Goal: Contribute content: Contribute content

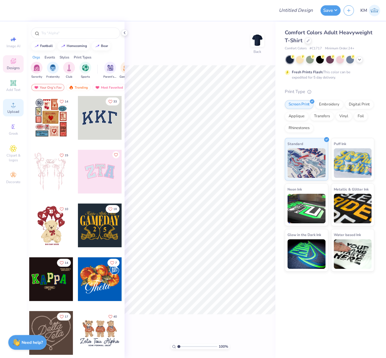
click at [14, 108] on circle at bounding box center [13, 106] width 3 height 3
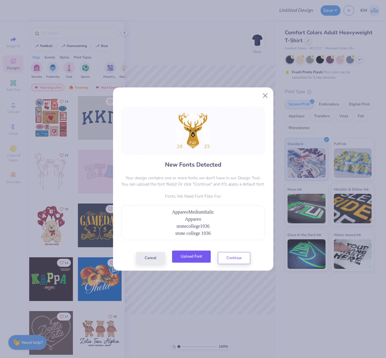
click at [194, 254] on button "Upload Font" at bounding box center [191, 256] width 39 height 12
click at [193, 259] on button "Upload Font" at bounding box center [191, 256] width 39 height 12
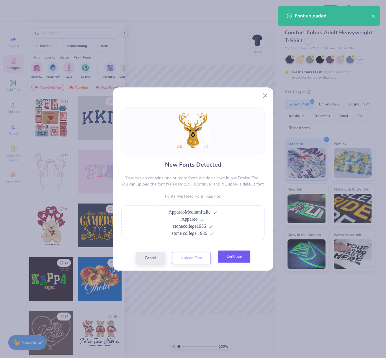
click at [237, 253] on button "Continue" at bounding box center [234, 256] width 32 height 12
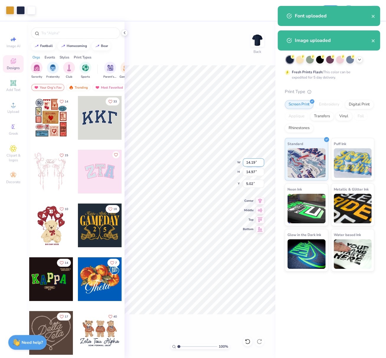
drag, startPoint x: 250, startPoint y: 162, endPoint x: 258, endPoint y: 162, distance: 8.6
click at [259, 162] on input "14.19" at bounding box center [253, 162] width 21 height 8
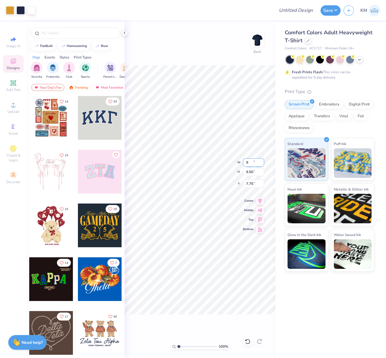
type input "9.00"
type input "9.50"
type input "7.75"
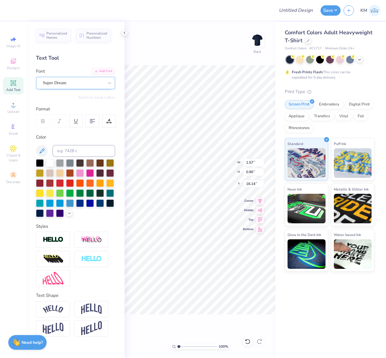
click at [76, 83] on div "Super Dream" at bounding box center [73, 82] width 62 height 9
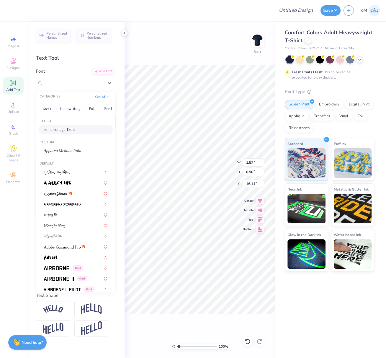
click at [54, 127] on span "stone college 1936" at bounding box center [59, 129] width 31 height 6
type input "1.21"
type input "0.97"
type input "16.18"
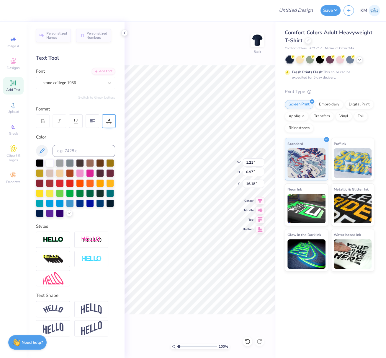
click at [106, 121] on icon at bounding box center [108, 120] width 5 height 5
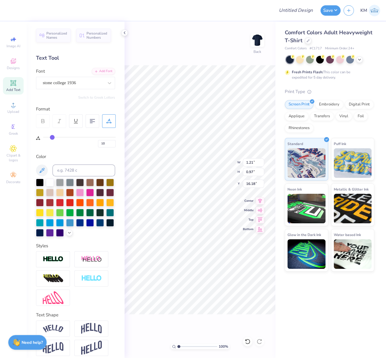
click at [106, 121] on icon at bounding box center [108, 120] width 5 height 5
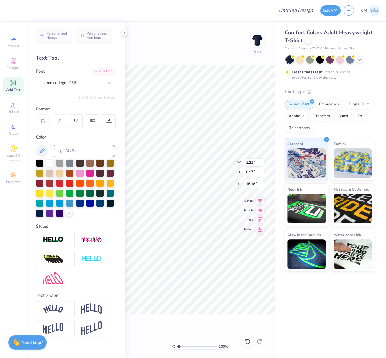
type input "1.62"
type input "0.90"
type input "16.14"
click at [64, 86] on div at bounding box center [73, 83] width 61 height 8
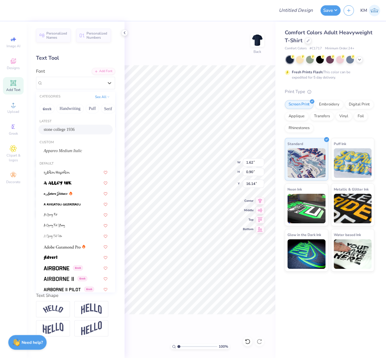
click at [66, 128] on span "stone college 1936" at bounding box center [59, 129] width 31 height 6
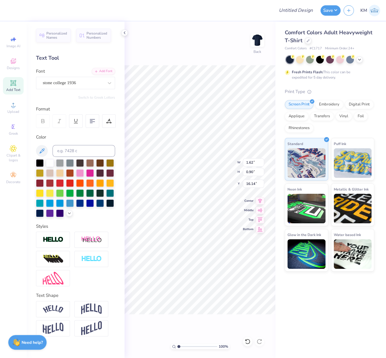
type input "1.23"
type input "0.97"
type input "16.06"
click at [14, 109] on div "Upload" at bounding box center [13, 107] width 21 height 17
click at [12, 112] on span "Upload" at bounding box center [13, 111] width 12 height 5
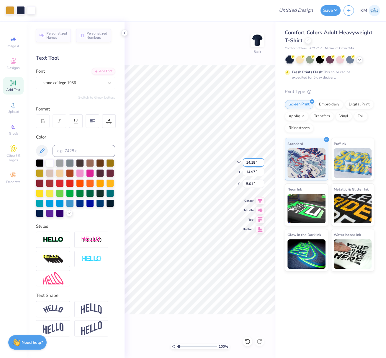
type input "7.36"
type input "7.77"
type input "6.97"
type input "1.28"
type input "0.74"
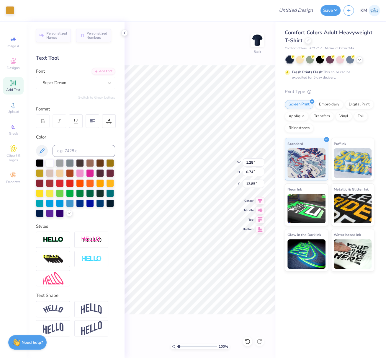
type input "13.85"
click at [85, 82] on div "Super Dream" at bounding box center [73, 82] width 62 height 9
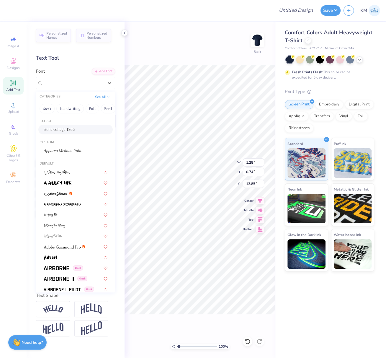
click at [59, 131] on span "stone college 1936" at bounding box center [59, 129] width 31 height 6
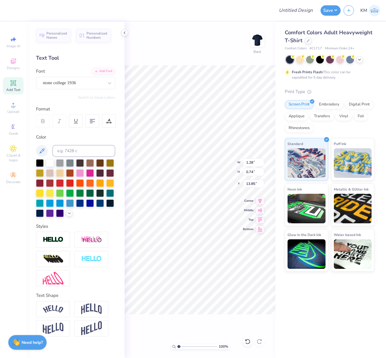
type input "0.99"
type input "0.80"
type input "13.89"
type input "7.25"
type input "7.77"
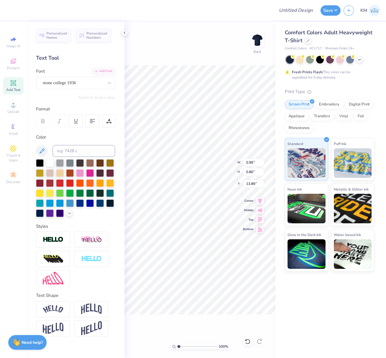
type input "6.97"
type input "1.33"
type input "0.74"
type input "13.85"
click at [80, 86] on div "Super Dream" at bounding box center [73, 82] width 62 height 9
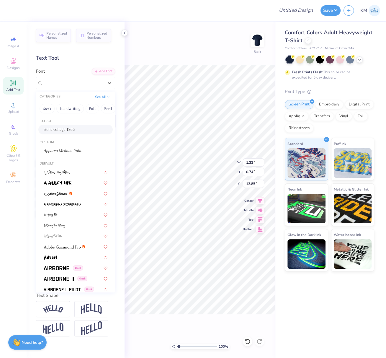
drag, startPoint x: 67, startPoint y: 129, endPoint x: 124, endPoint y: 207, distance: 97.4
click at [67, 129] on span "stone college 1936" at bounding box center [59, 129] width 31 height 6
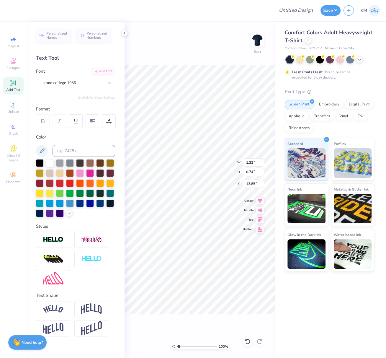
type input "1.01"
type input "0.80"
type input "13.89"
type input "13.82"
type input "0.99"
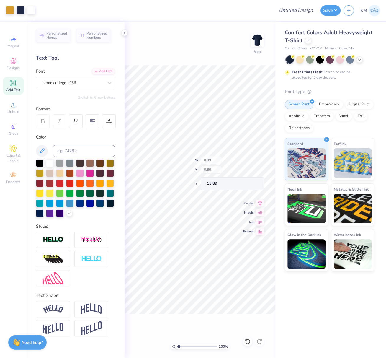
type input "13.82"
click at [68, 83] on div "Super Dream" at bounding box center [73, 82] width 62 height 9
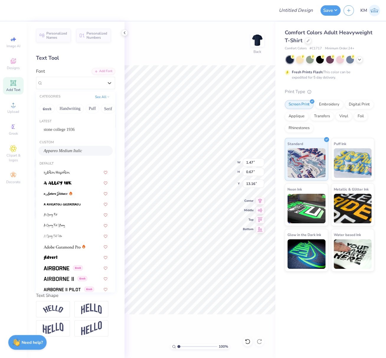
drag, startPoint x: 50, startPoint y: 150, endPoint x: 80, endPoint y: 155, distance: 30.4
click at [50, 150] on span "Appareo Medium Italic" at bounding box center [63, 151] width 38 height 6
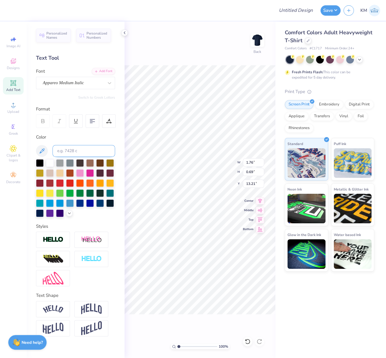
type input "1.76"
type input "0.69"
type input "12.94"
click at [10, 105] on icon at bounding box center [13, 104] width 7 height 7
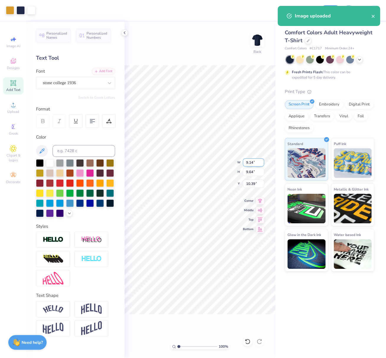
type input "9.14"
type input "9.64"
type input "5.20"
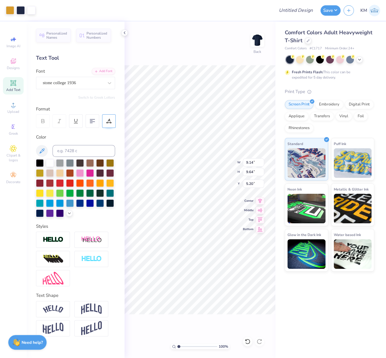
type input "1.59"
type input "0.91"
type input "13.75"
click at [73, 83] on div "Super Dream" at bounding box center [73, 82] width 62 height 9
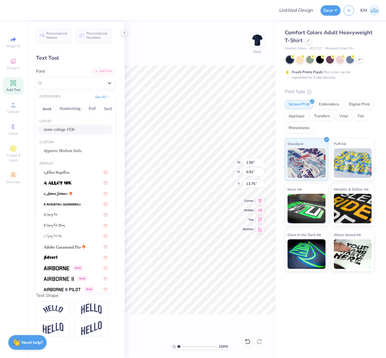
drag, startPoint x: 66, startPoint y: 128, endPoint x: 68, endPoint y: 132, distance: 4.5
click at [66, 128] on span "stone college 1936" at bounding box center [59, 129] width 31 height 6
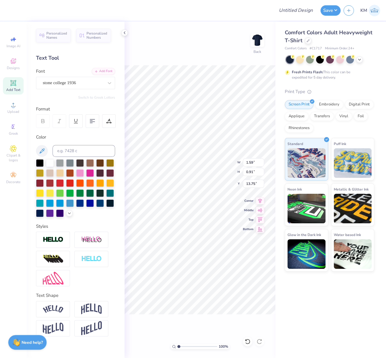
type input "1.23"
type input "0.99"
type input "13.72"
type input "9.00"
type input "9.64"
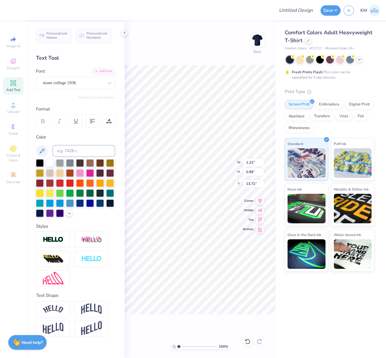
type input "5.20"
type input "1.65"
type input "0.91"
type input "13.75"
click at [64, 81] on div "Super Dream" at bounding box center [73, 82] width 62 height 9
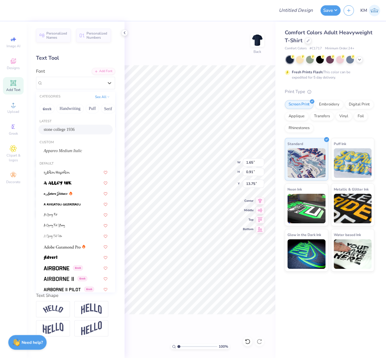
click at [69, 127] on span "stone college 1936" at bounding box center [59, 129] width 31 height 6
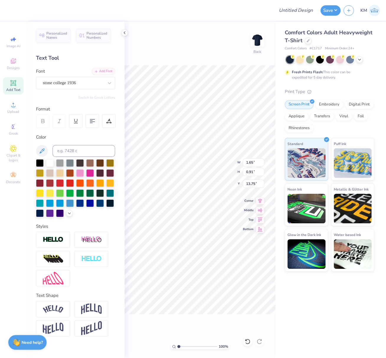
type input "1.25"
type input "0.99"
type input "13.72"
drag, startPoint x: 187, startPoint y: 341, endPoint x: 179, endPoint y: 348, distance: 10.9
click at [181, 348] on div "100 % Back W 1.25 1.25 " H 0.99 0.99 " Y 13.72 13.72 " Center Middle Top Bottom" at bounding box center [199, 190] width 151 height 336
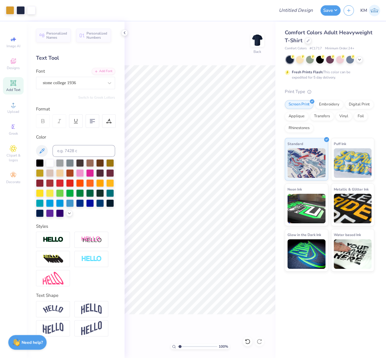
type input "1.55"
click at [181, 346] on input "range" at bounding box center [197, 345] width 40 height 5
click at [70, 81] on div "Super Dream" at bounding box center [73, 82] width 62 height 9
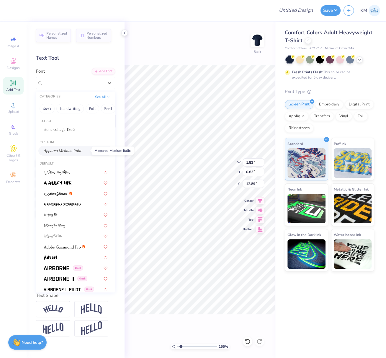
click at [72, 149] on span "Appareo Medium Italic" at bounding box center [63, 151] width 38 height 6
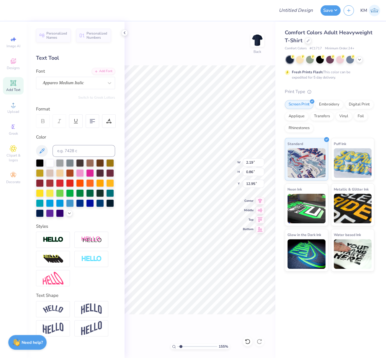
type input "2.19"
type input "0.86"
type input "12.50"
type input "4.12"
type input "0.83"
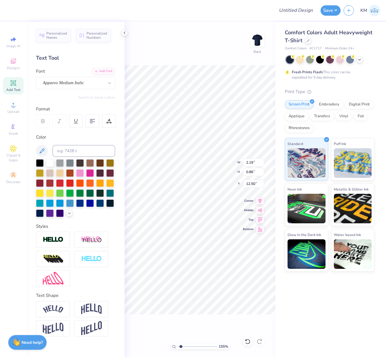
type input "13.72"
click at [66, 79] on div "Super Dream" at bounding box center [73, 82] width 62 height 9
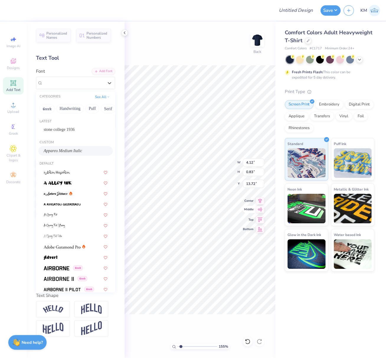
click at [72, 150] on span "Appareo Medium Italic" at bounding box center [63, 151] width 38 height 6
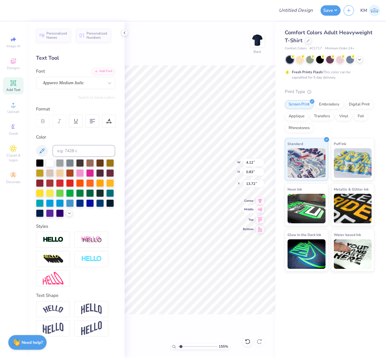
type input "3.94"
type input "0.81"
type input "13.80"
click at [262, 200] on icon at bounding box center [260, 199] width 8 height 7
click at [260, 199] on icon at bounding box center [260, 199] width 4 height 5
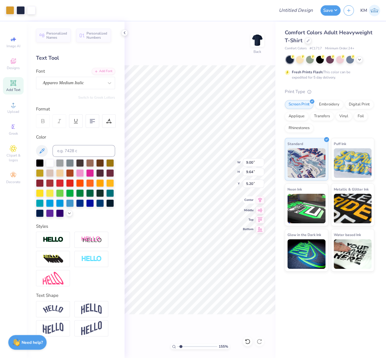
click at [261, 200] on icon at bounding box center [260, 199] width 8 height 7
click at [175, 345] on div "141 %" at bounding box center [200, 345] width 59 height 5
drag, startPoint x: 178, startPoint y: 345, endPoint x: 174, endPoint y: 348, distance: 4.4
click at [166, 346] on div "125 % Back" at bounding box center [199, 190] width 151 height 336
drag, startPoint x: 178, startPoint y: 345, endPoint x: 163, endPoint y: 343, distance: 15.1
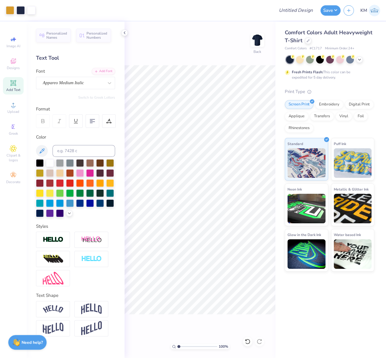
click at [164, 343] on div "100 % Back" at bounding box center [199, 190] width 151 height 336
type input "1"
type input "1.25"
type input "0.99"
type input "17.90"
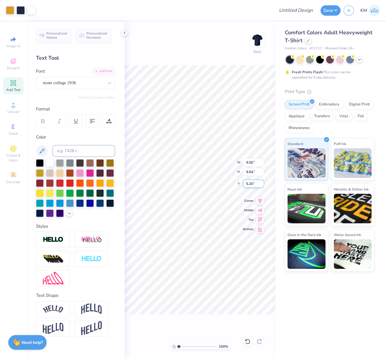
drag, startPoint x: 252, startPoint y: 182, endPoint x: 244, endPoint y: 187, distance: 9.1
click at [245, 184] on input "5.20" at bounding box center [253, 183] width 21 height 8
type input "3.00"
click at [242, 163] on div "100 % Back W 9.00 9.00 " H 9.64 9.64 " Y 3.00 3.00 " Center Middle Top Bottom" at bounding box center [199, 190] width 151 height 336
drag, startPoint x: 253, startPoint y: 163, endPoint x: 244, endPoint y: 162, distance: 9.5
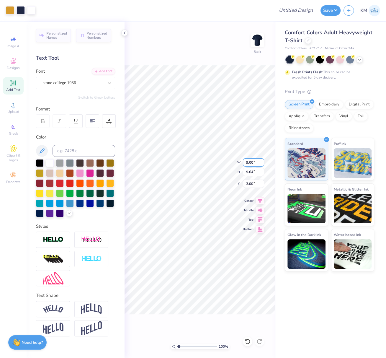
click at [245, 162] on input "9.00" at bounding box center [253, 162] width 21 height 8
type input "8.00"
type input "8.57"
type input "3.54"
click at [242, 162] on div "100 % Back W 8.00 8.00 " H 8.57 8.57 " Y 3.54 3.54 " Center Middle Top Bottom" at bounding box center [199, 190] width 151 height 336
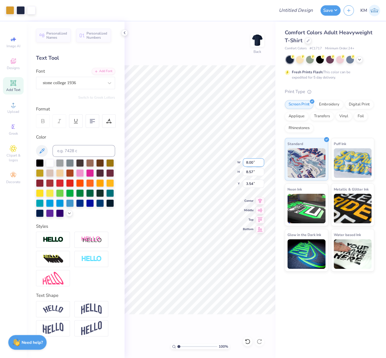
drag, startPoint x: 253, startPoint y: 162, endPoint x: 244, endPoint y: 162, distance: 8.6
click at [244, 162] on input "8.00" at bounding box center [253, 162] width 21 height 8
type input "7.00"
type input "7.50"
drag, startPoint x: 254, startPoint y: 183, endPoint x: 245, endPoint y: 187, distance: 9.8
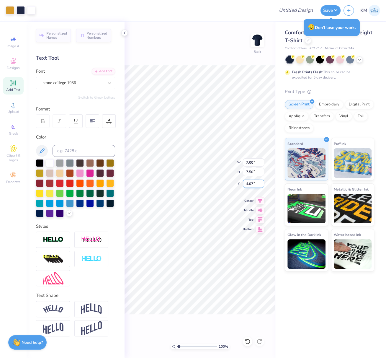
click at [243, 184] on input "4.07" at bounding box center [253, 183] width 21 height 8
type input "3.00"
click at [260, 199] on icon at bounding box center [260, 199] width 4 height 5
click at [260, 200] on icon at bounding box center [260, 199] width 8 height 7
drag, startPoint x: 260, startPoint y: 200, endPoint x: 247, endPoint y: 202, distance: 13.4
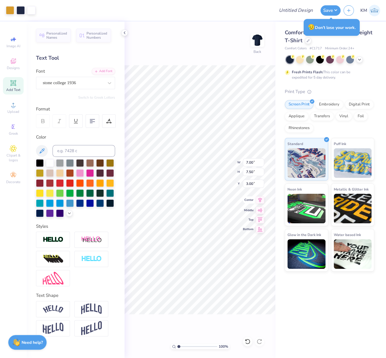
click at [260, 200] on icon at bounding box center [260, 199] width 4 height 5
drag, startPoint x: 125, startPoint y: 32, endPoint x: 138, endPoint y: 45, distance: 17.9
click at [125, 33] on icon at bounding box center [124, 32] width 5 height 5
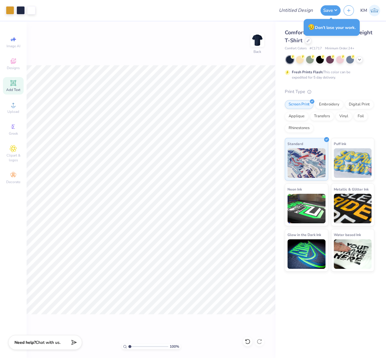
click at [169, 47] on div "100 % Back" at bounding box center [151, 190] width 249 height 336
click at [297, 12] on input "Design Title" at bounding box center [303, 10] width 29 height 12
paste input "FPS239952"
drag, startPoint x: 293, startPoint y: 10, endPoint x: 313, endPoint y: 12, distance: 20.2
click at [316, 9] on input "FPS239952" at bounding box center [303, 10] width 29 height 12
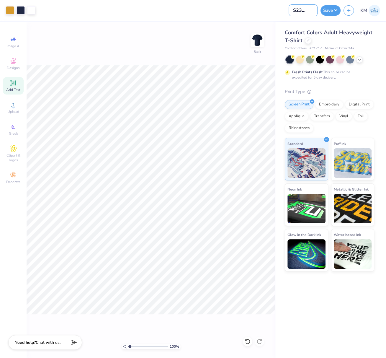
paste input "brand: [URL][DOMAIN_NAME]"
type input "brand: [URL][DOMAIN_NAME]"
click at [336, 10] on button "Save" at bounding box center [330, 9] width 20 height 10
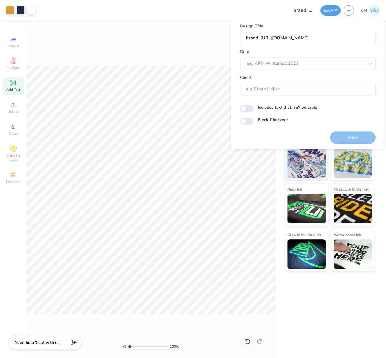
click at [260, 10] on div at bounding box center [161, 10] width 247 height 21
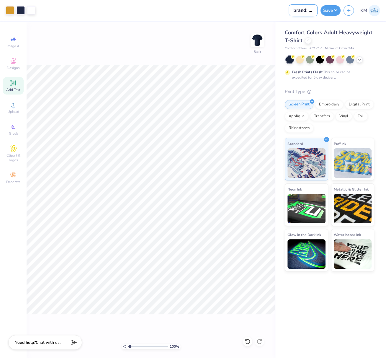
drag, startPoint x: 305, startPoint y: 12, endPoint x: 303, endPoint y: 16, distance: 4.0
click at [305, 12] on input "brand: [URL][DOMAIN_NAME]" at bounding box center [303, 10] width 29 height 12
paste input "FPS239952"
type input "FPS239952"
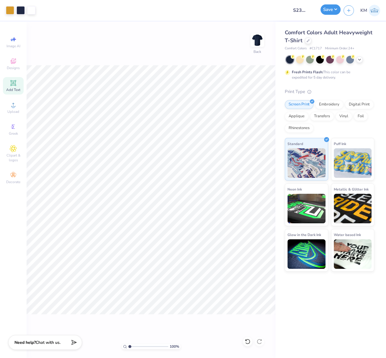
click at [334, 8] on button "Save" at bounding box center [330, 9] width 20 height 10
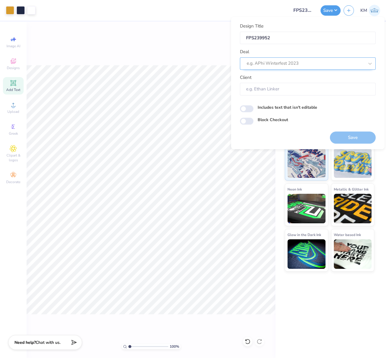
click at [276, 64] on div at bounding box center [305, 63] width 117 height 8
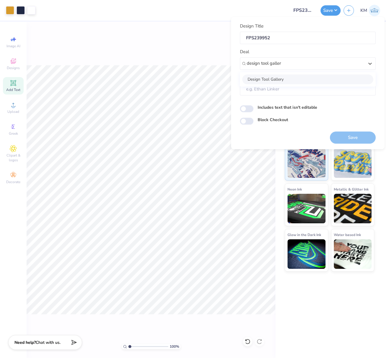
click at [305, 78] on div "Design Tool Gallery" at bounding box center [307, 79] width 131 height 10
type input "design tool galler"
type input "Design Tool Gallery User"
click at [284, 106] on label "Includes text that isn't editable" at bounding box center [288, 107] width 60 height 6
click at [253, 106] on input "Includes text that isn't editable" at bounding box center [247, 108] width 14 height 7
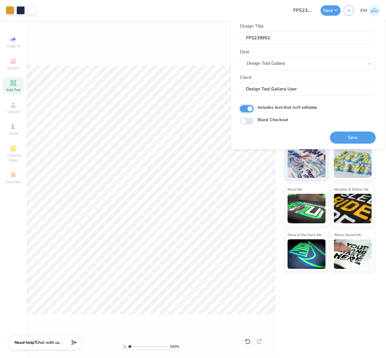
checkbox input "true"
click at [353, 136] on button "Save" at bounding box center [353, 137] width 46 height 12
drag, startPoint x: 294, startPoint y: 10, endPoint x: 290, endPoint y: 3, distance: 7.8
click at [316, 11] on input "FPS239952" at bounding box center [303, 10] width 29 height 12
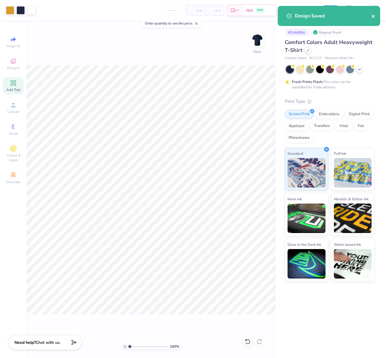
click at [373, 16] on icon "close" at bounding box center [372, 16] width 3 height 3
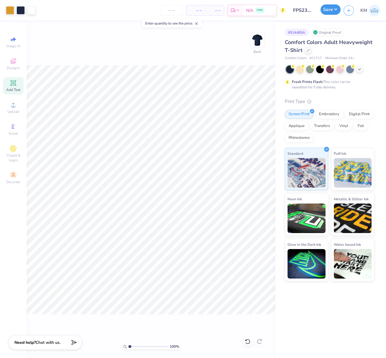
click at [337, 10] on button "Save" at bounding box center [330, 9] width 20 height 10
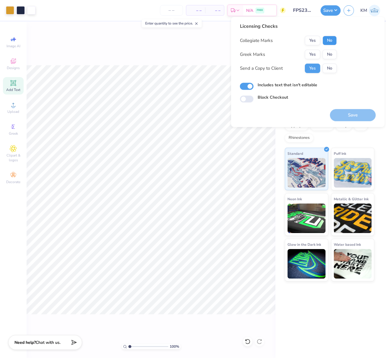
click at [332, 39] on button "No" at bounding box center [329, 40] width 14 height 9
click at [314, 53] on button "Yes" at bounding box center [312, 54] width 15 height 9
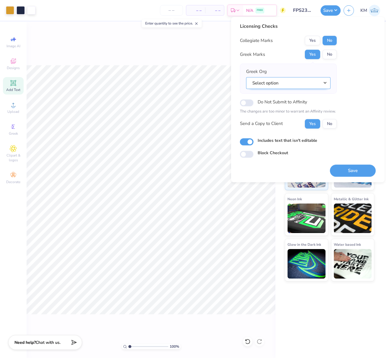
click at [326, 84] on button "Select option" at bounding box center [288, 83] width 84 height 12
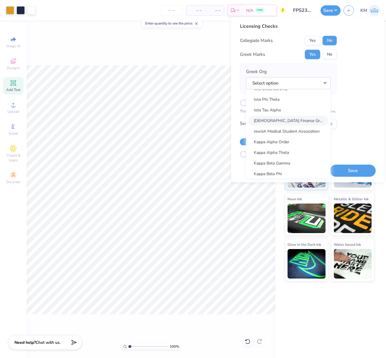
scroll to position [2040, 0]
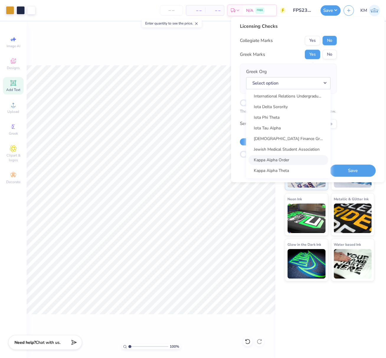
click at [284, 157] on link "Kappa Alpha Order" at bounding box center [288, 160] width 80 height 10
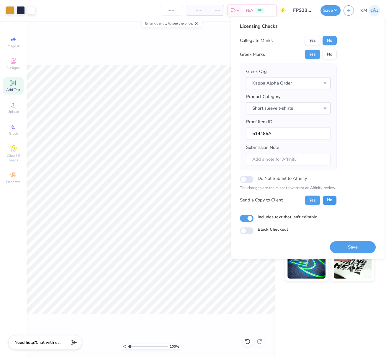
click at [330, 199] on button "No" at bounding box center [329, 199] width 14 height 9
drag, startPoint x: 361, startPoint y: 246, endPoint x: 148, endPoint y: 1, distance: 324.9
click at [361, 246] on button "Save" at bounding box center [353, 247] width 46 height 12
